Goal: Task Accomplishment & Management: Use online tool/utility

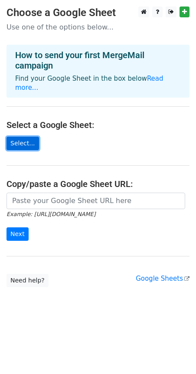
click at [22, 137] on link "Select..." at bounding box center [23, 143] width 33 height 13
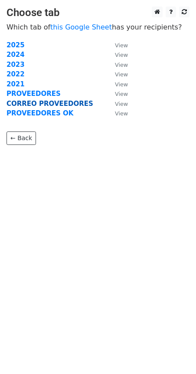
click at [71, 105] on strong "CORREO PROVEEDORES" at bounding box center [50, 104] width 87 height 8
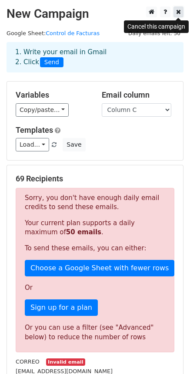
click at [179, 14] on icon at bounding box center [178, 12] width 5 height 6
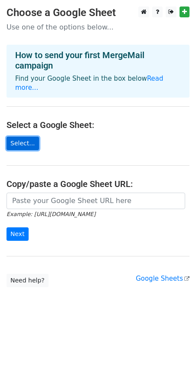
click at [26, 137] on link "Select..." at bounding box center [23, 143] width 33 height 13
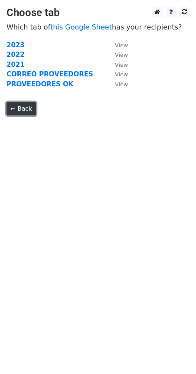
click at [20, 112] on link "← Back" at bounding box center [22, 108] width 30 height 13
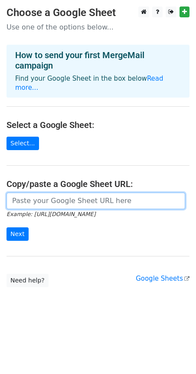
click at [64, 194] on input "url" at bounding box center [96, 201] width 179 height 16
click at [48, 194] on input "url" at bounding box center [96, 201] width 179 height 16
paste input "[URL][DOMAIN_NAME]"
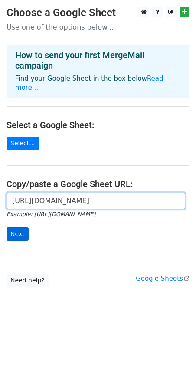
type input "[URL][DOMAIN_NAME]"
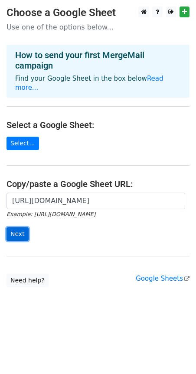
scroll to position [0, 0]
click at [18, 228] on input "Next" at bounding box center [18, 234] width 22 height 13
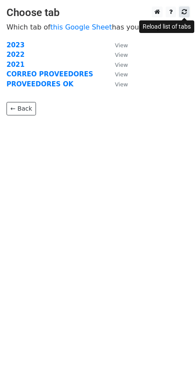
click at [184, 13] on icon at bounding box center [184, 12] width 5 height 6
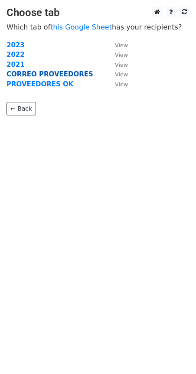
click at [76, 73] on strong "CORREO PROVEEDORES" at bounding box center [50, 74] width 87 height 8
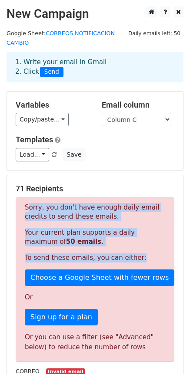
drag, startPoint x: 26, startPoint y: 199, endPoint x: 138, endPoint y: 248, distance: 122.7
click at [138, 248] on div "Sorry, you don't have enough daily email credits to send these emails. Your cur…" at bounding box center [95, 280] width 158 height 165
copy div "Sorry, you don't have enough daily email credits to send these emails. Your cur…"
